Goal: Task Accomplishment & Management: Manage account settings

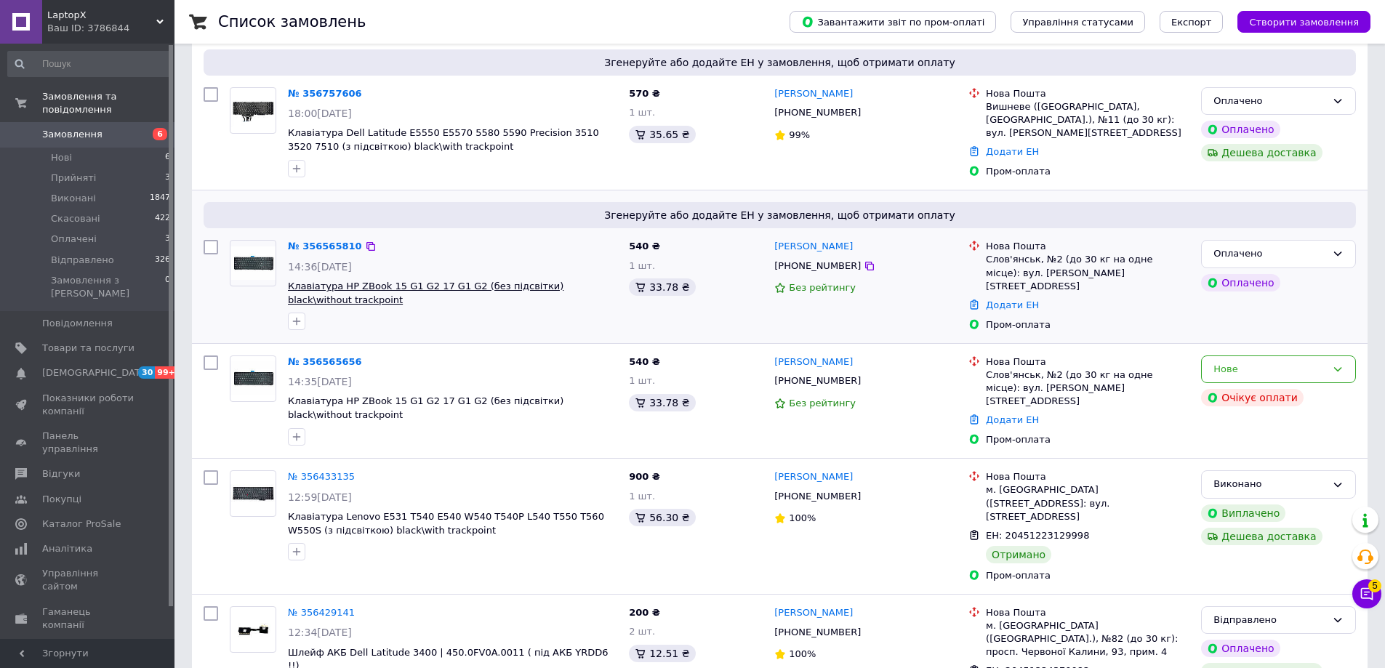
scroll to position [364, 0]
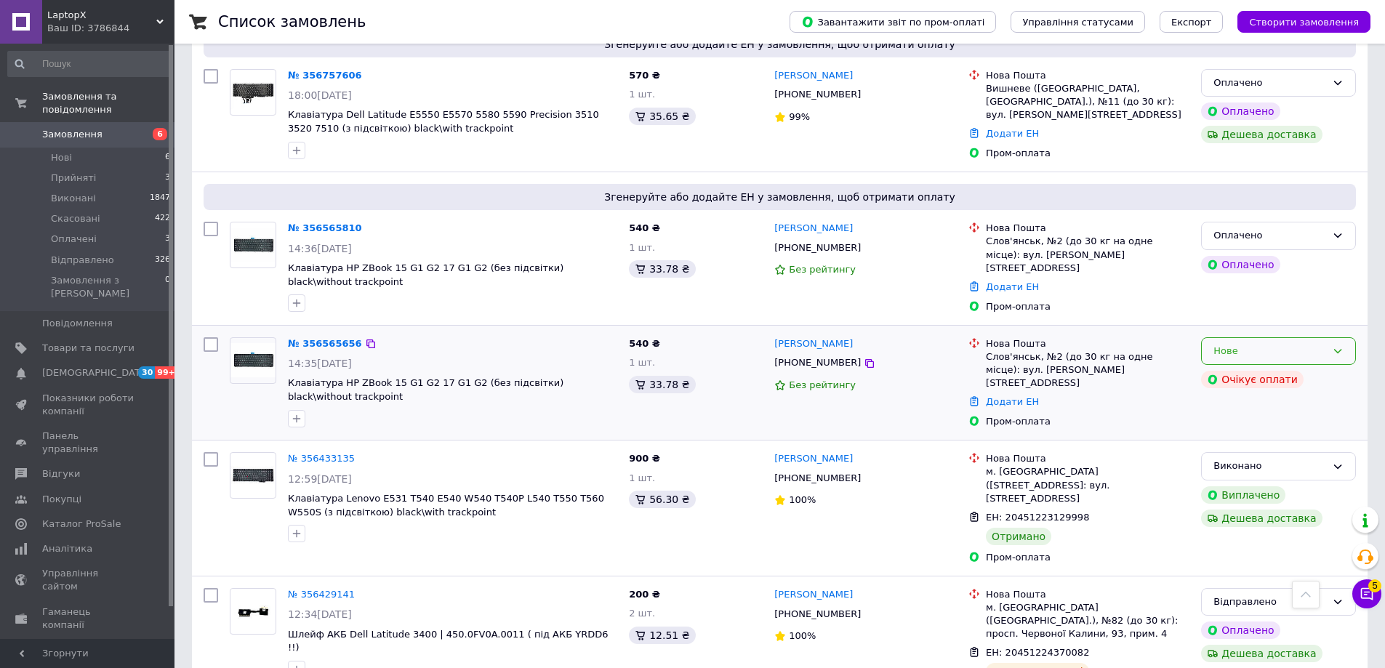
click at [1261, 345] on div "Нове" at bounding box center [1270, 351] width 113 height 15
click at [1240, 428] on li "Скасовано" at bounding box center [1278, 434] width 153 height 27
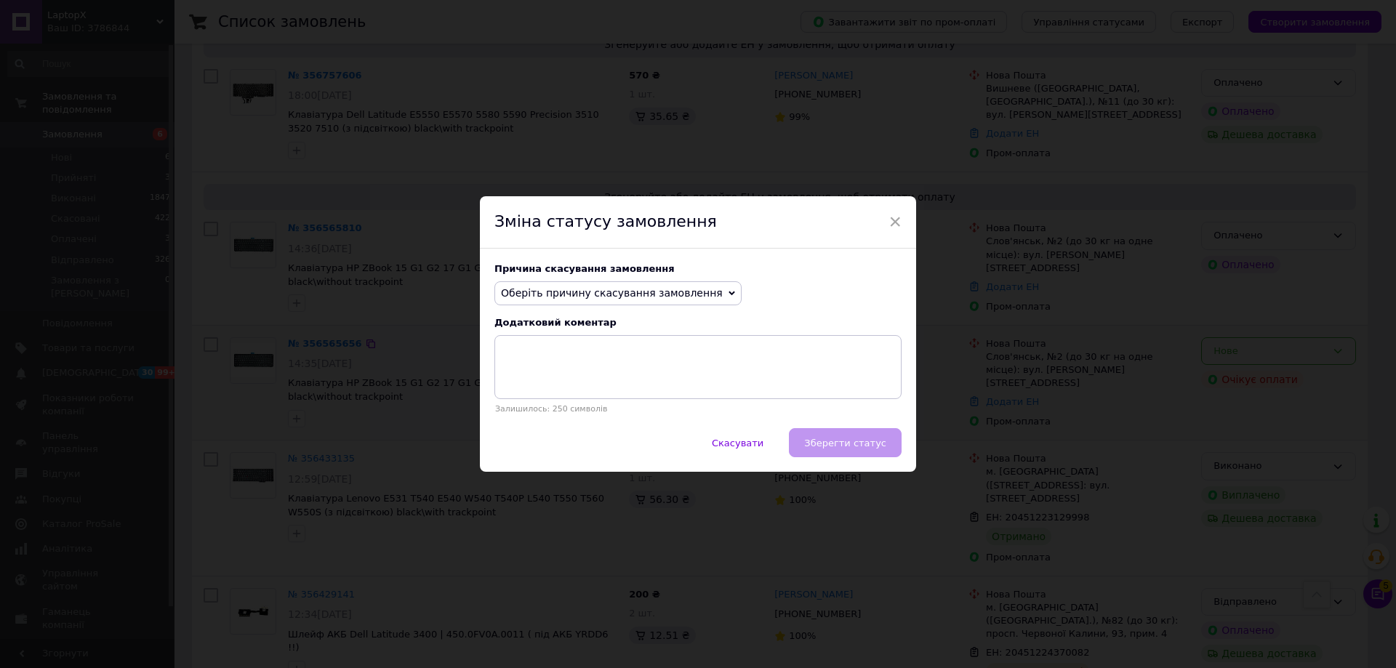
click at [590, 301] on span "Оберіть причину скасування замовлення" at bounding box center [618, 293] width 247 height 25
click at [588, 297] on span "Оберіть причину скасування замовлення" at bounding box center [612, 293] width 222 height 12
click at [572, 287] on span "Оберіть причину скасування замовлення" at bounding box center [612, 293] width 222 height 12
click at [562, 363] on li "Оплата не надійшла" at bounding box center [618, 362] width 246 height 20
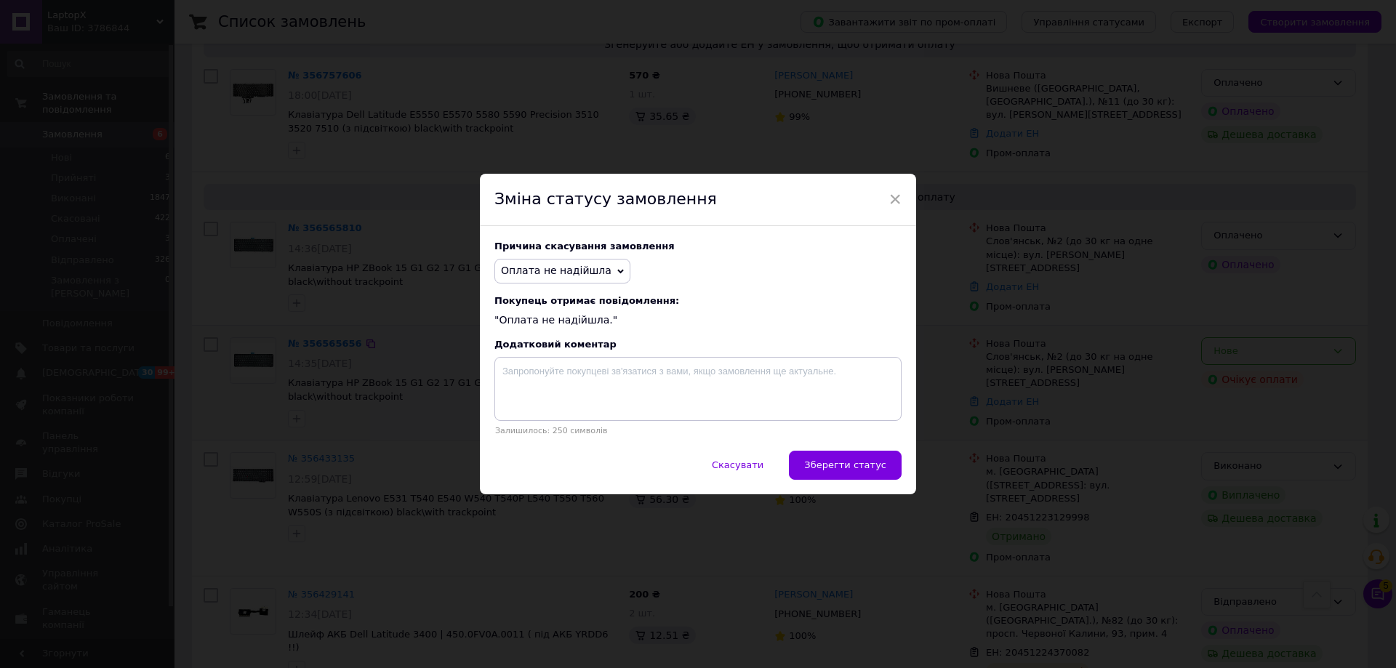
click at [569, 259] on span "Оплата не надійшла" at bounding box center [563, 271] width 136 height 25
click at [560, 372] on li "Замовлення-дублікат" at bounding box center [562, 374] width 135 height 20
click at [875, 471] on span "Зберегти статус" at bounding box center [845, 465] width 82 height 11
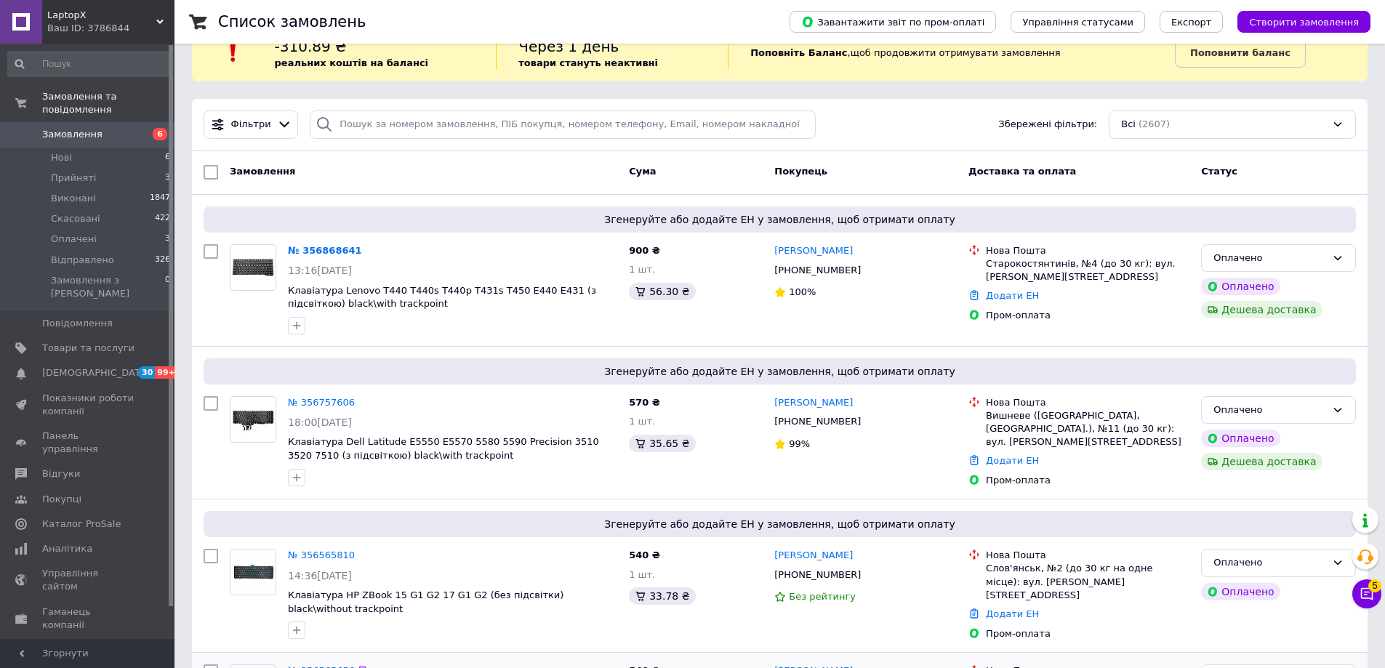
scroll to position [0, 0]
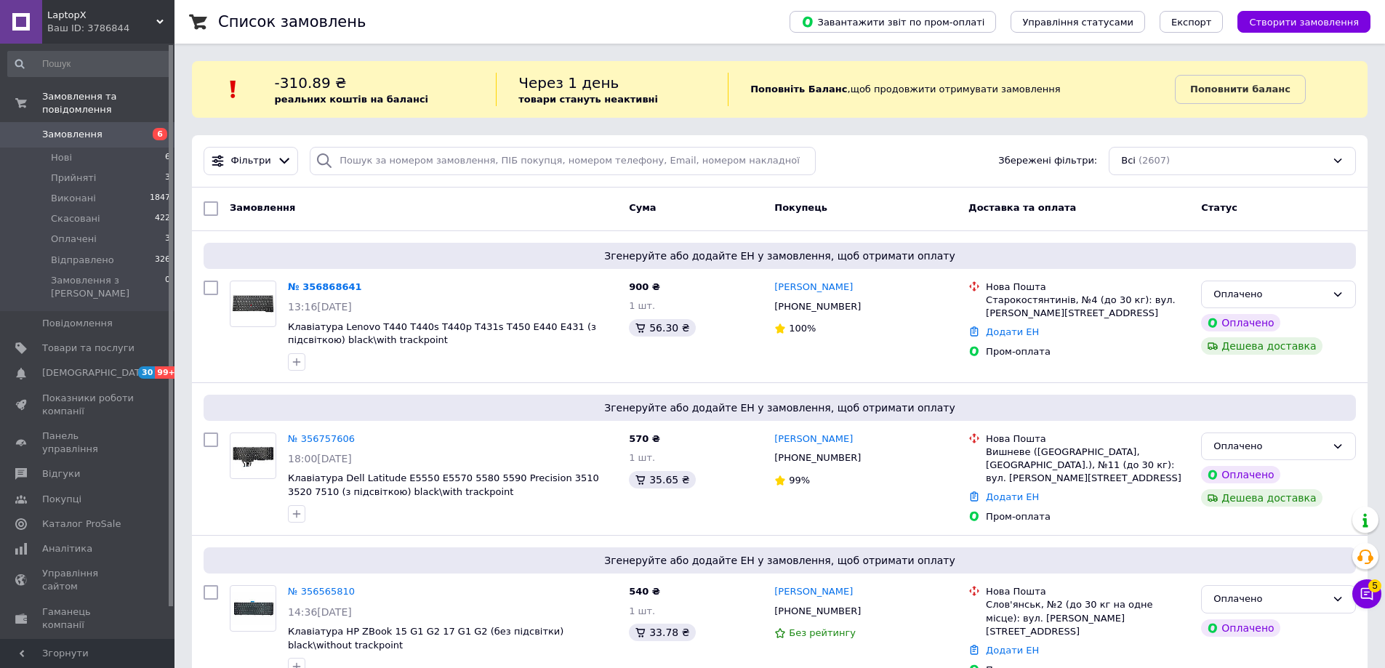
click at [108, 45] on div "Замовлення та повідомлення Замовлення 6 Нові 6 Прийняті 3 Виконані 1847 Скасова…" at bounding box center [89, 344] width 179 height 600
click at [108, 33] on div "Ваш ID: 3786844" at bounding box center [110, 28] width 127 height 13
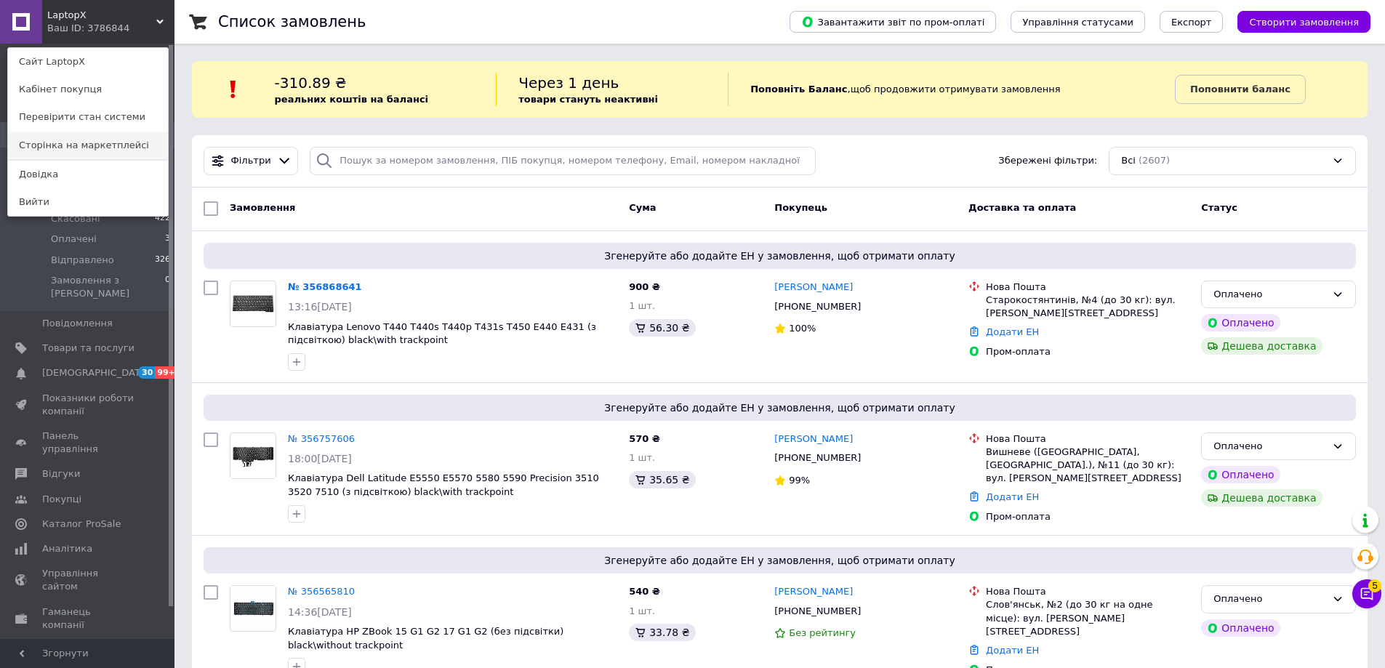
click at [95, 148] on link "Сторінка на маркетплейсі" at bounding box center [88, 146] width 160 height 28
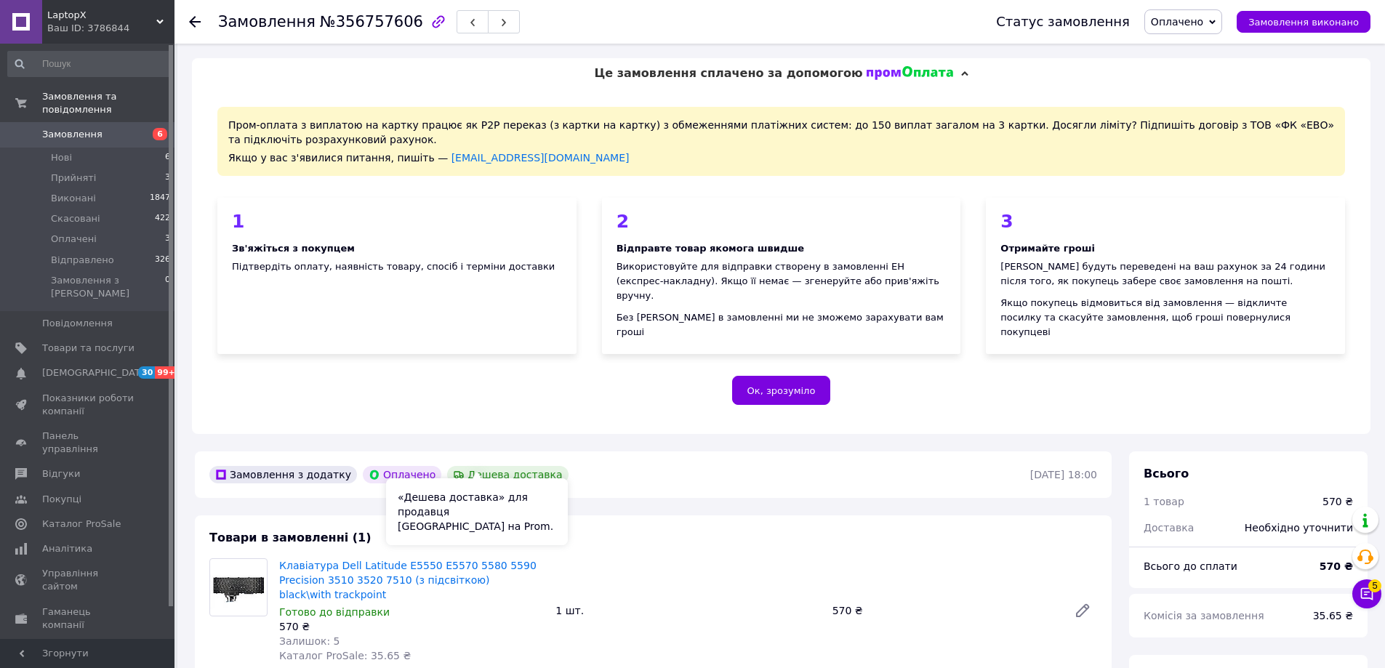
scroll to position [436, 0]
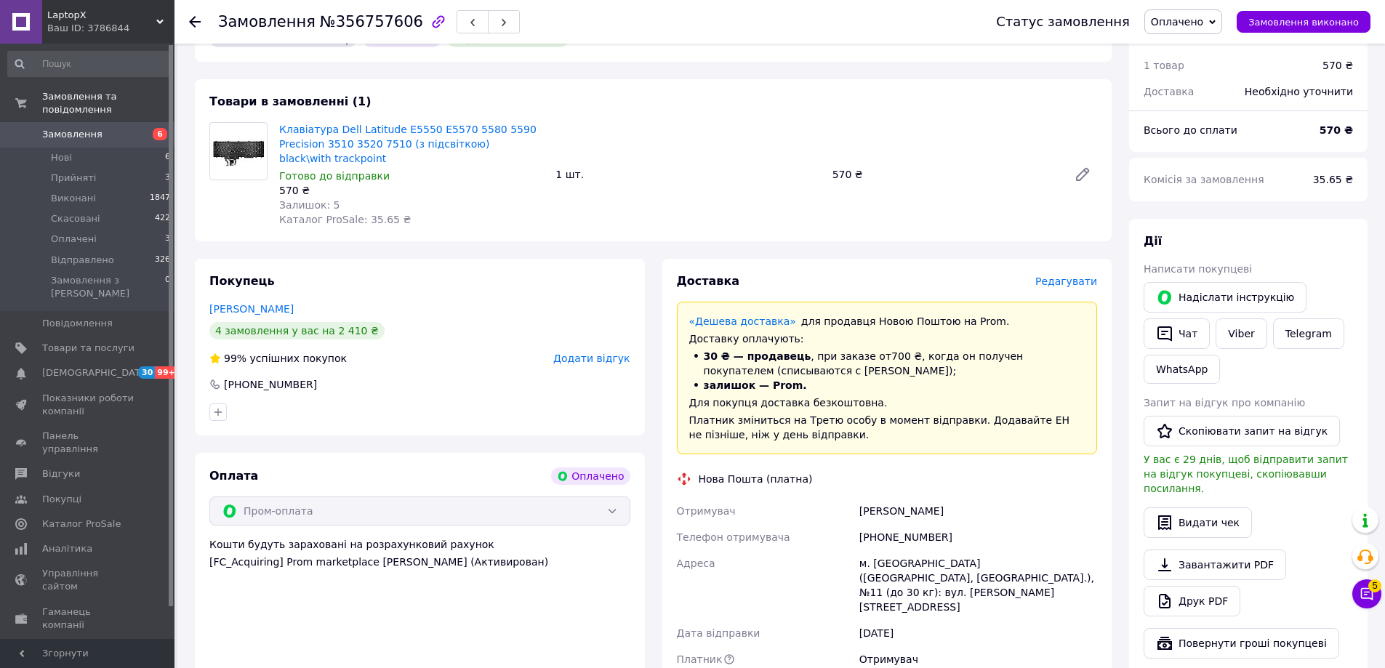
click at [868, 498] on div "Чубанов Ярослав" at bounding box center [979, 511] width 244 height 26
copy div "Чубанов"
drag, startPoint x: 524, startPoint y: 127, endPoint x: 280, endPoint y: 113, distance: 244.0
click at [280, 122] on span "Клавіатура Dell Latitude E5550 E5570 5580 5590 Precision 3510 3520 7510 (з підс…" at bounding box center [411, 144] width 265 height 44
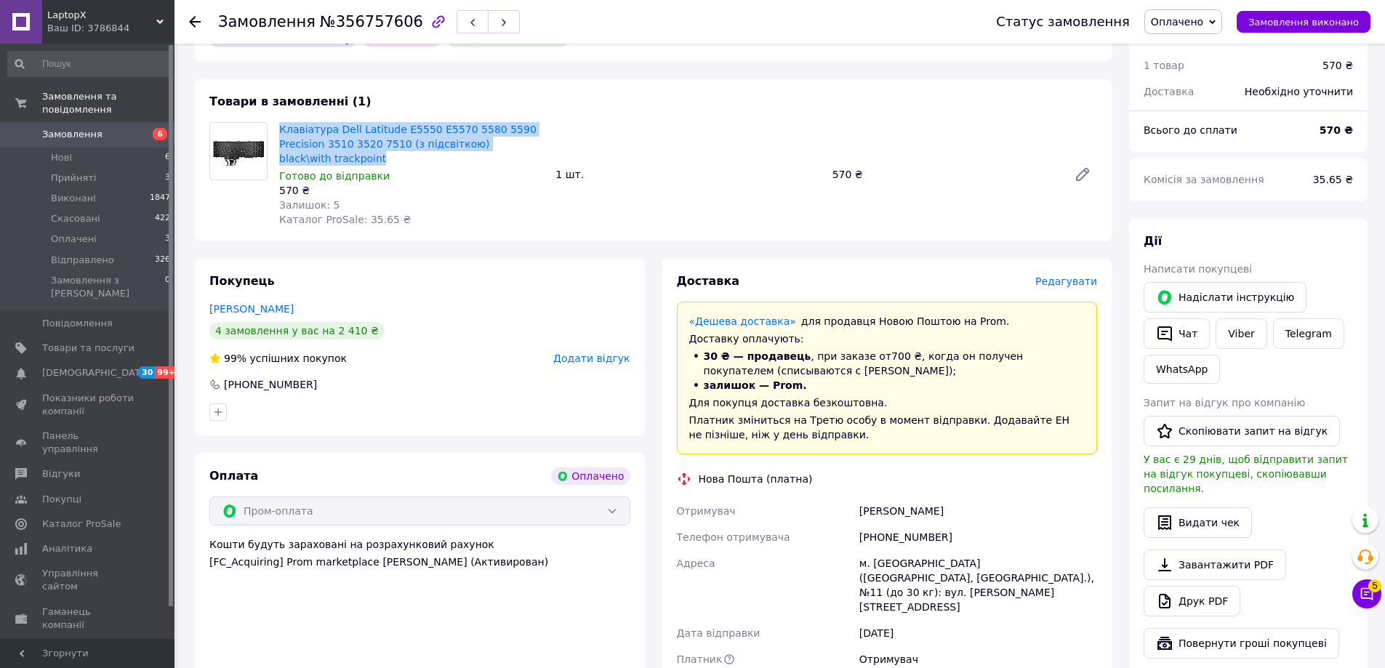
copy link "Клавіатура Dell Latitude E5550 E5570 5580 5590 Precision 3510 3520 7510 (з підс…"
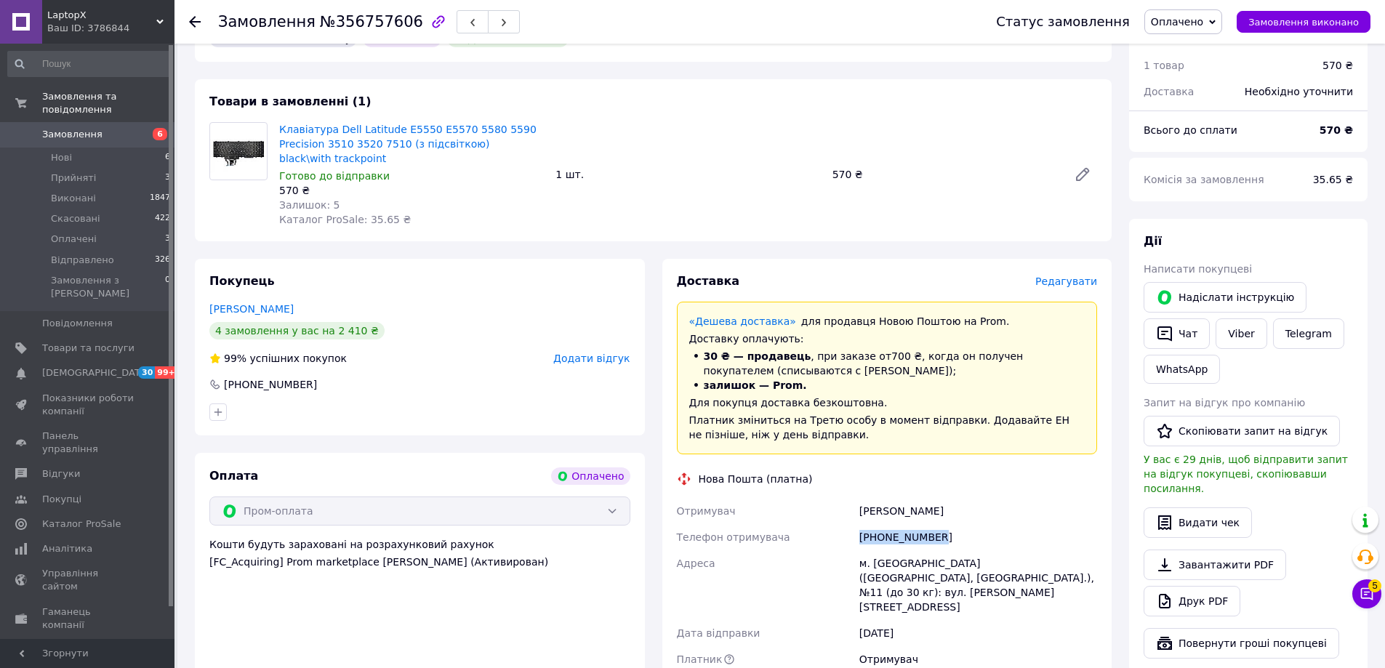
drag, startPoint x: 928, startPoint y: 510, endPoint x: 860, endPoint y: 517, distance: 67.9
click at [860, 524] on div "[PHONE_NUMBER]" at bounding box center [979, 537] width 244 height 26
click at [892, 550] on div "м. Вишневе (Київська обл., Бучанський р-н.), №11 (до 30 кг): вул. Лесі Українки…" at bounding box center [979, 585] width 244 height 70
copy div "Вишневе"
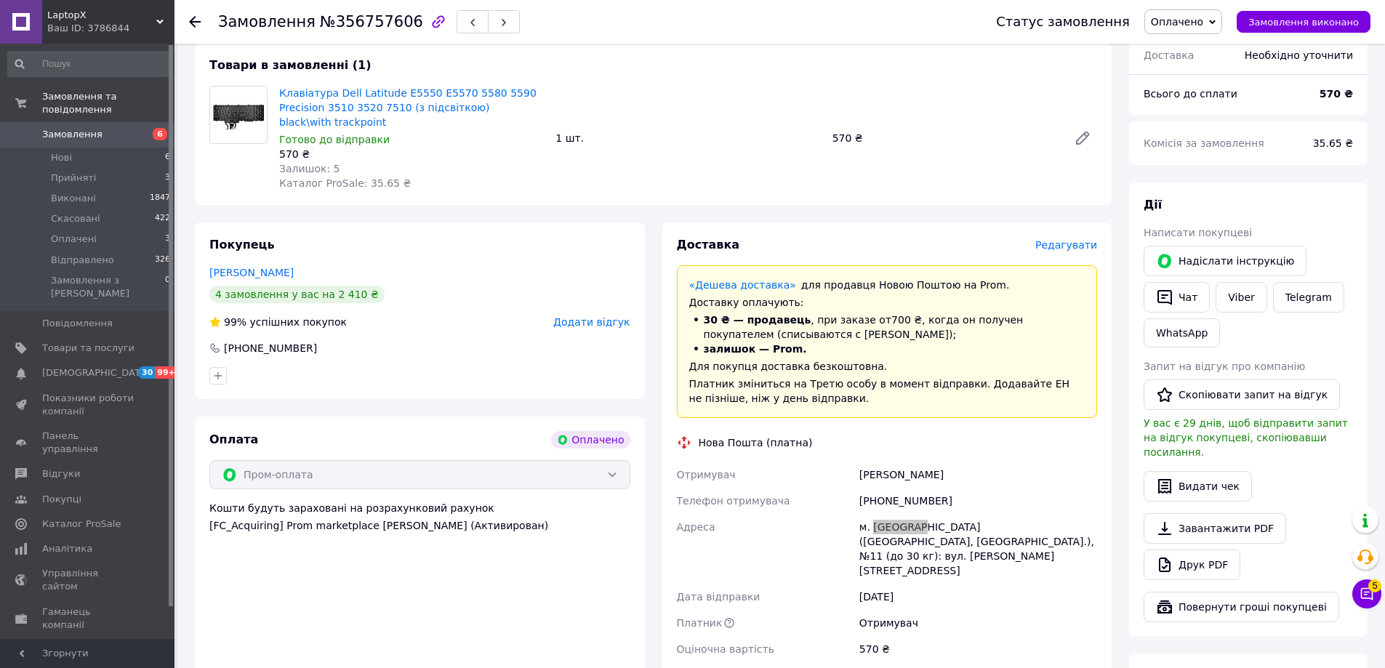
scroll to position [509, 0]
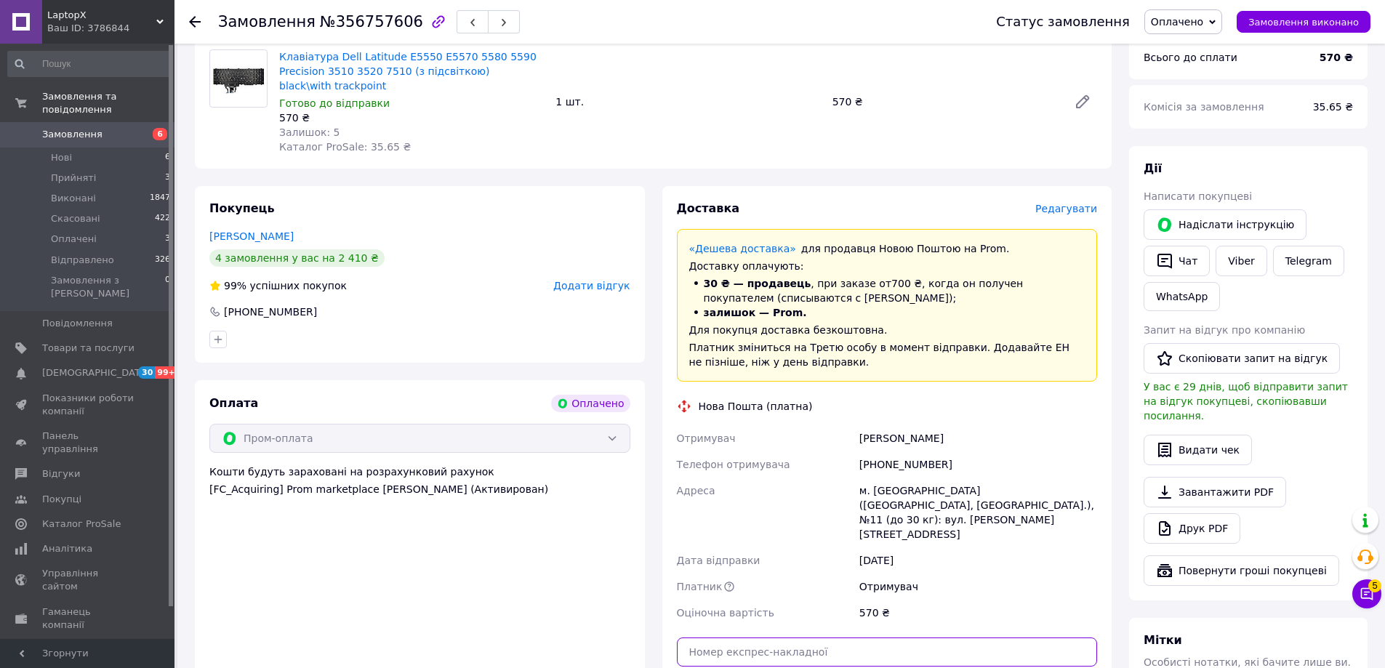
click at [761, 638] on input "text" at bounding box center [887, 652] width 421 height 29
paste input "20451225208313"
type input "20451225208313"
click at [1206, 33] on span "Оплачено" at bounding box center [1184, 21] width 78 height 25
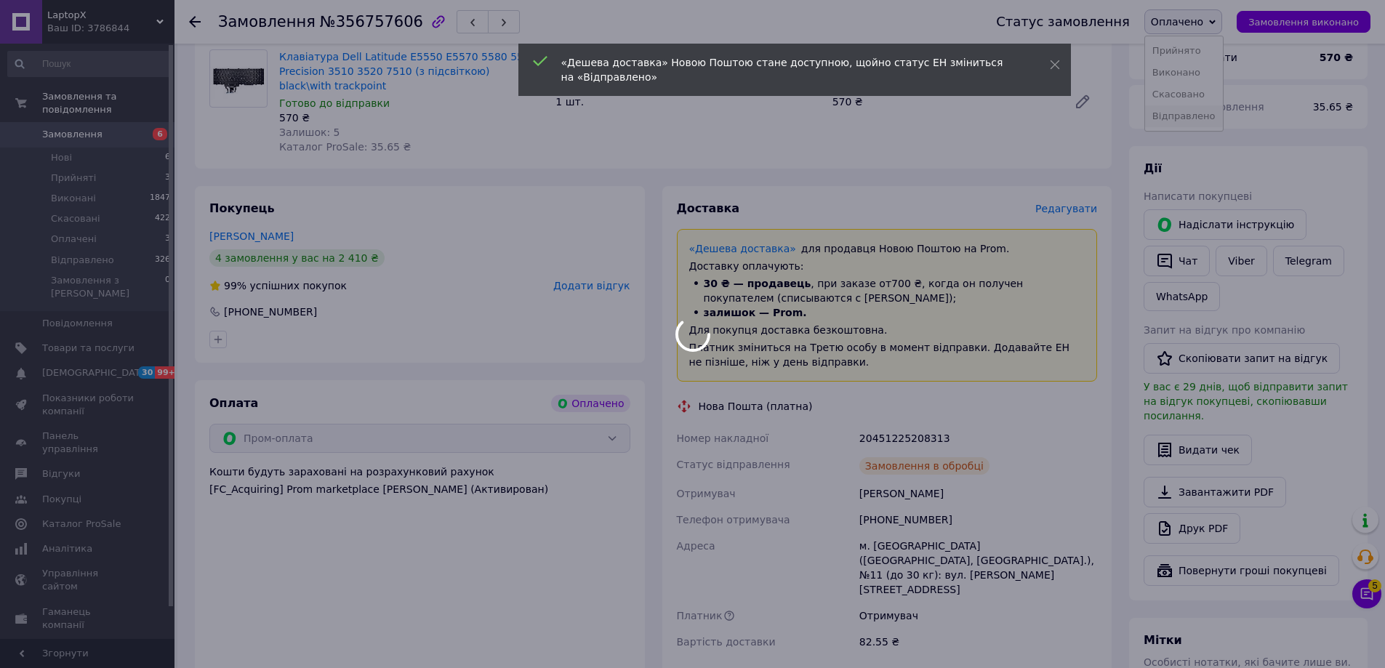
click at [1204, 116] on li "Відправлено" at bounding box center [1184, 116] width 78 height 22
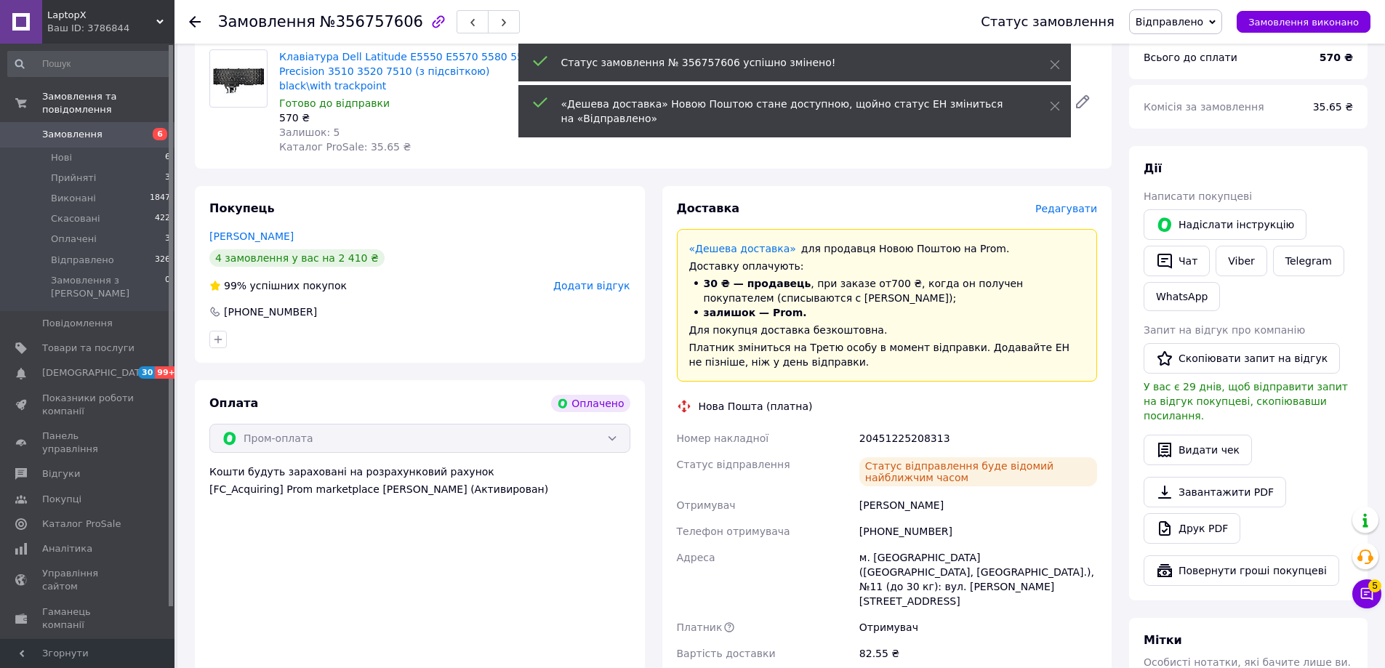
click at [107, 128] on span "Замовлення" at bounding box center [88, 134] width 92 height 13
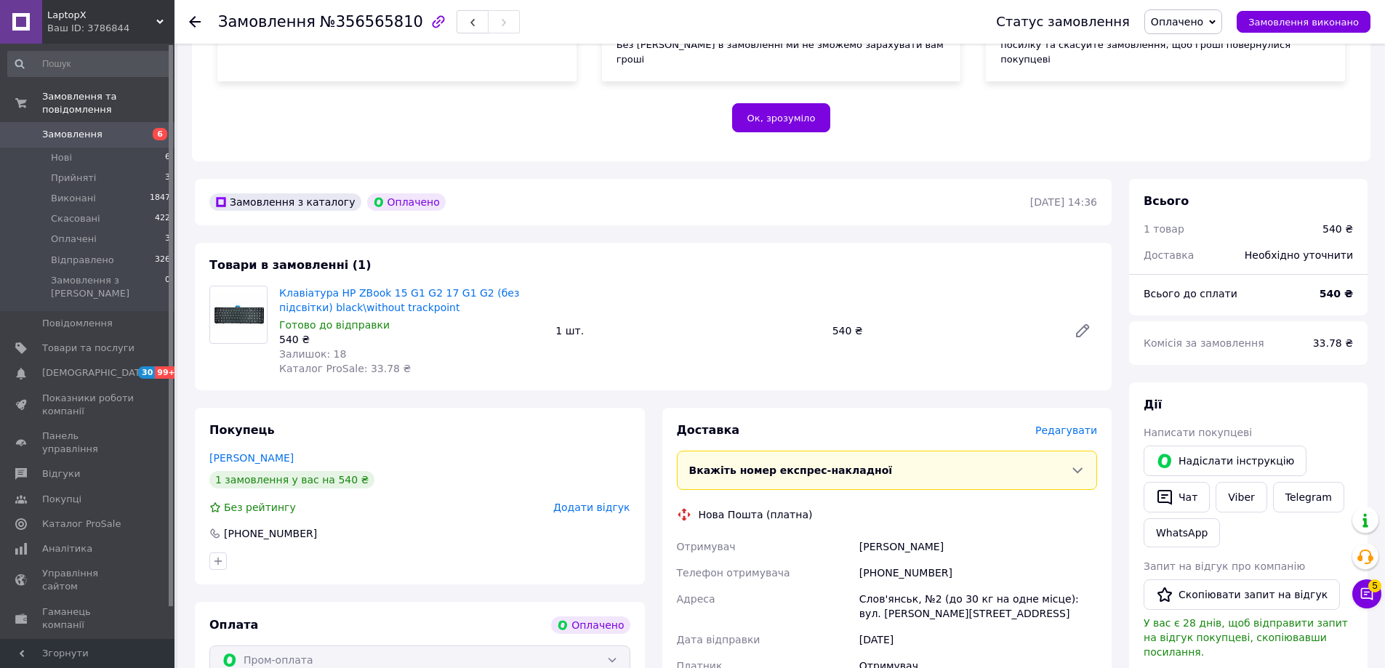
scroll to position [291, 0]
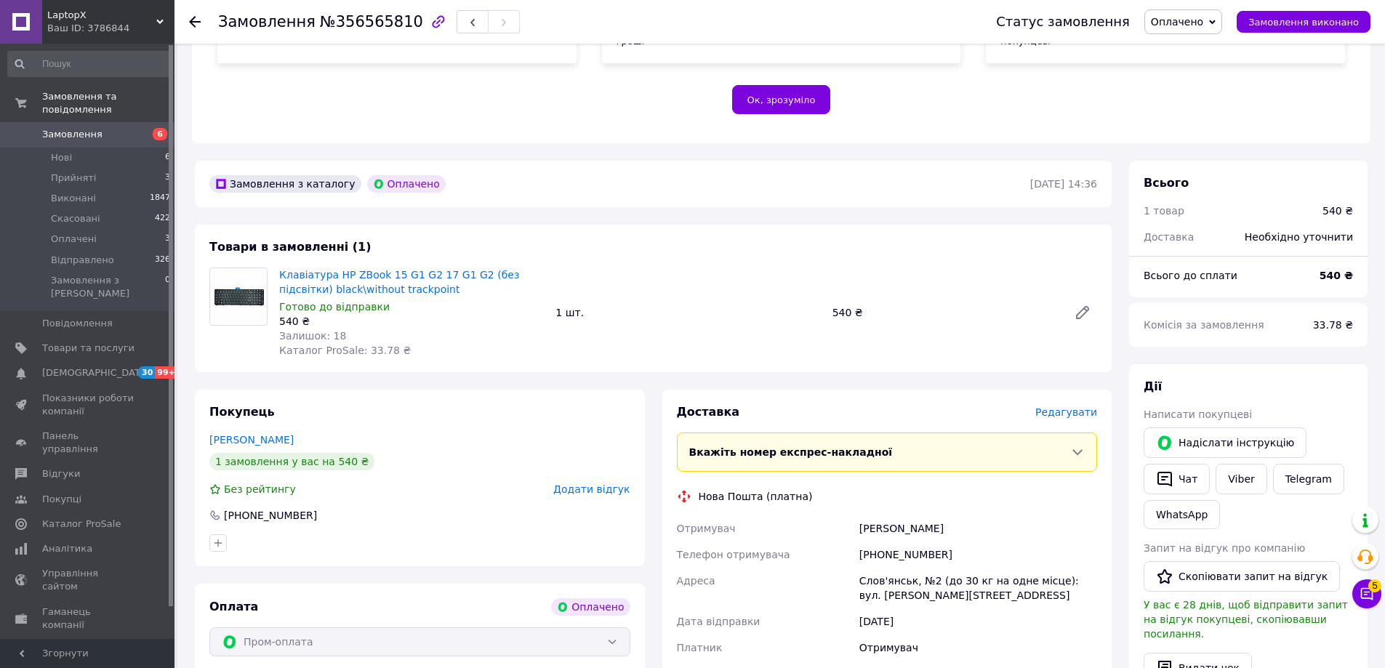
click at [137, 128] on span "6" at bounding box center [155, 134] width 40 height 13
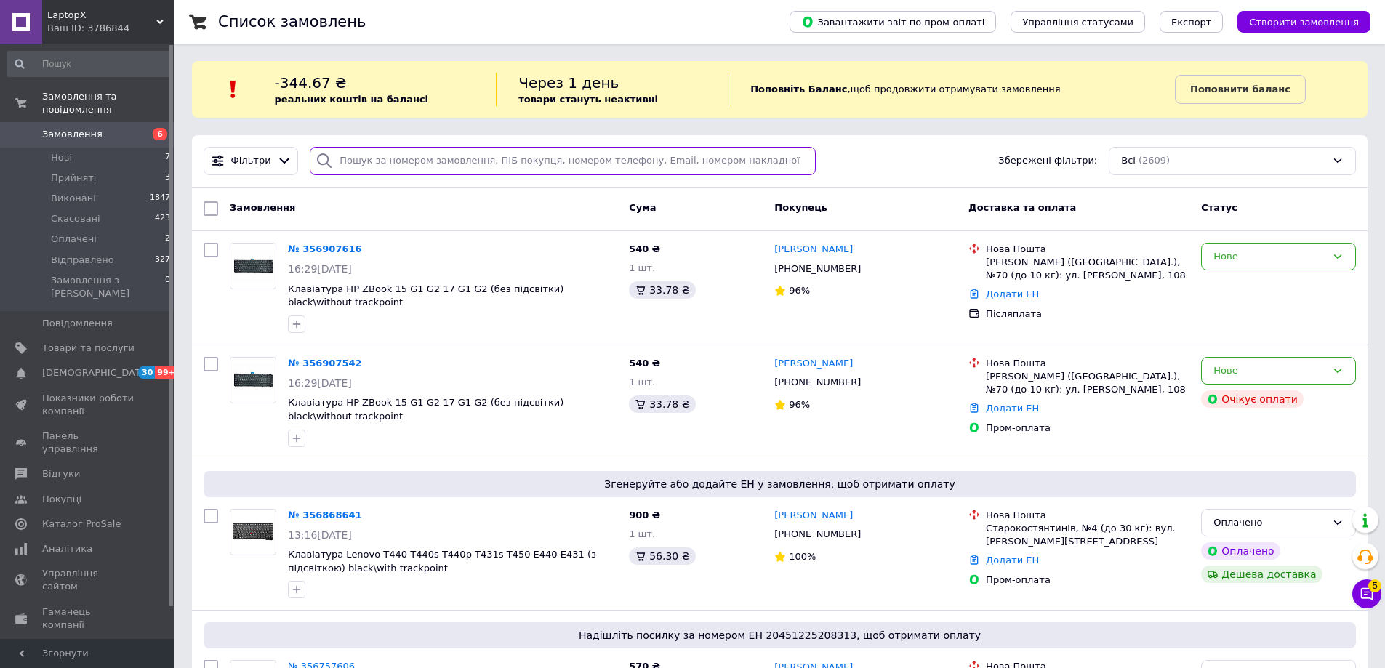
click at [402, 155] on input "search" at bounding box center [563, 161] width 506 height 28
paste input "Волинчук"
type input "Волинчук"
